Goal: Check status: Check status

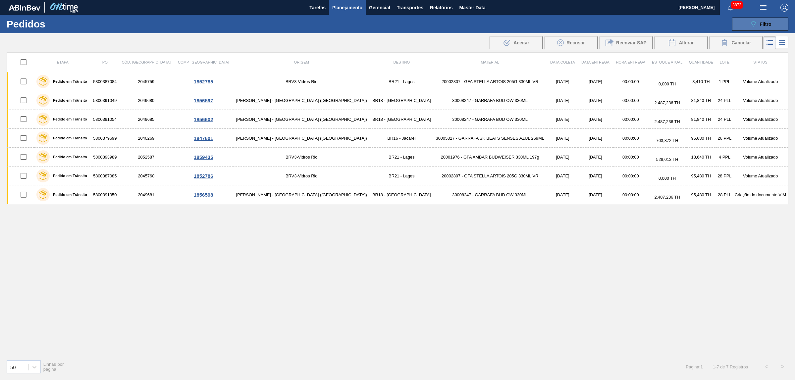
click at [747, 24] on button "089F7B8B-B2A5-4AFE-B5C0-19BA573D28AC Filtro" at bounding box center [760, 24] width 56 height 13
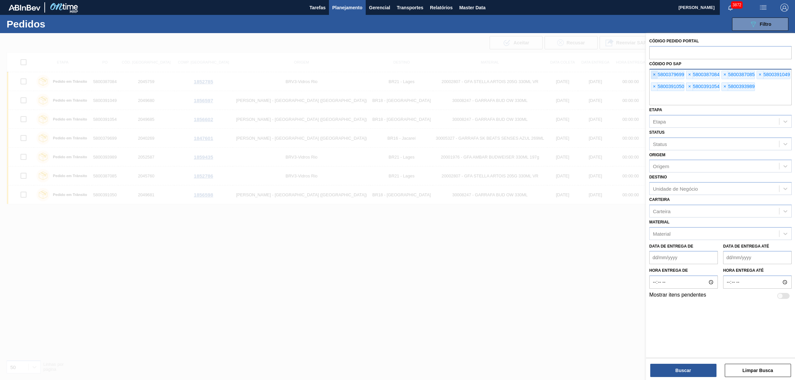
click at [653, 72] on span "×" at bounding box center [654, 75] width 6 height 8
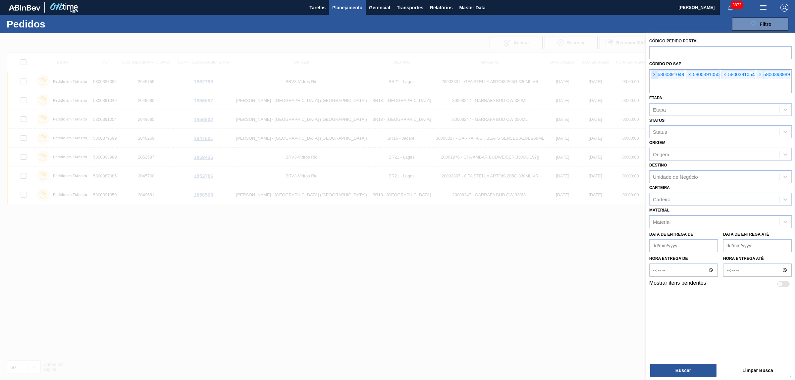
click at [653, 72] on span "×" at bounding box center [654, 75] width 6 height 8
click at [653, 81] on input "text" at bounding box center [720, 87] width 142 height 13
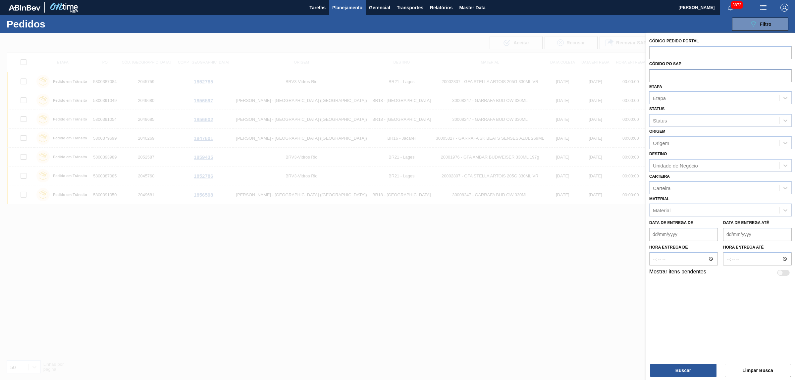
paste input "5800379700"
type input "5800379700"
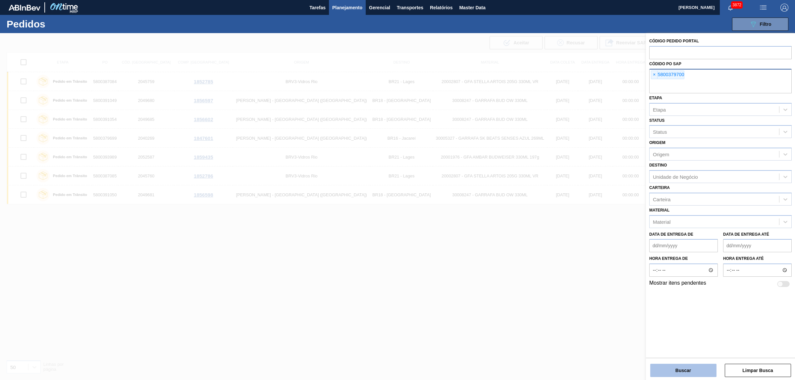
click at [691, 368] on button "Buscar" at bounding box center [683, 370] width 66 height 13
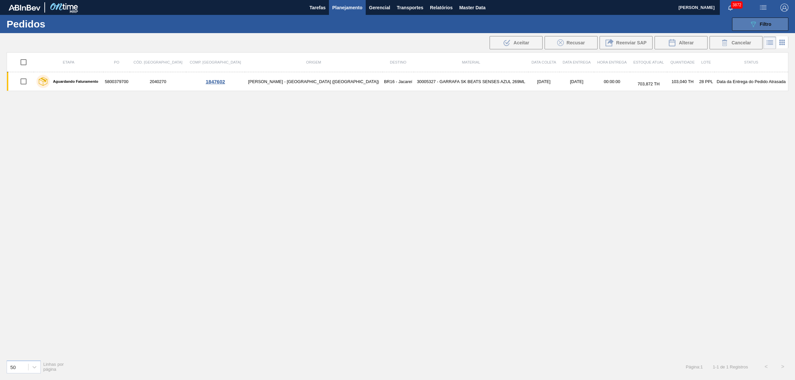
click at [750, 26] on icon "089F7B8B-B2A5-4AFE-B5C0-19BA573D28AC" at bounding box center [753, 24] width 8 height 8
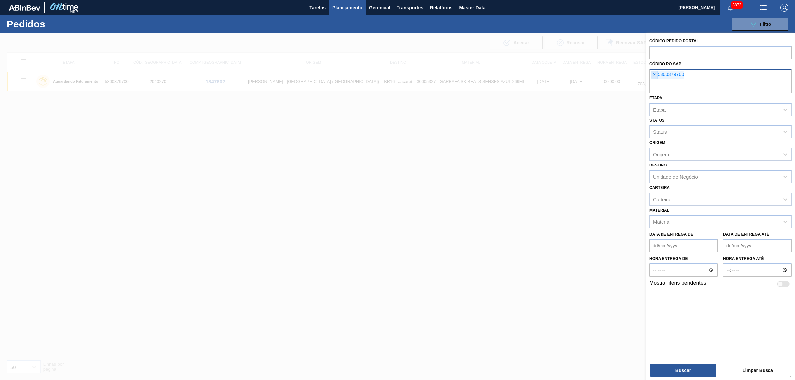
click at [655, 73] on span "×" at bounding box center [654, 75] width 6 height 8
paste input "5800389295"
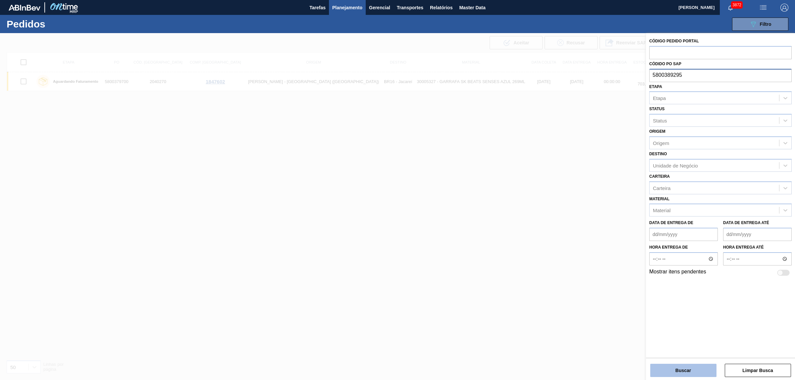
type input "5800389295"
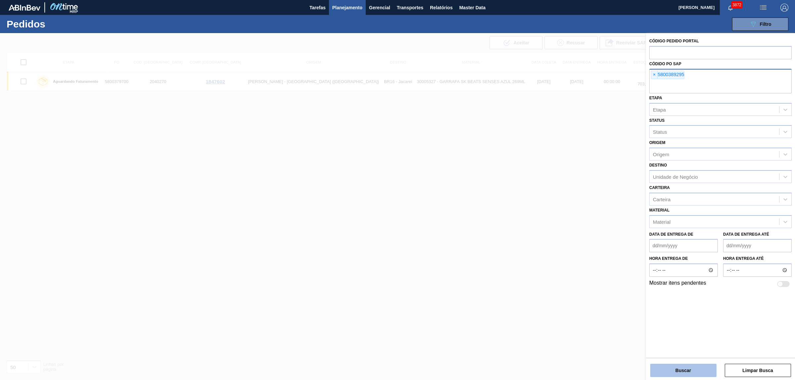
click at [673, 373] on button "Buscar" at bounding box center [683, 370] width 66 height 13
